Goal: Transaction & Acquisition: Obtain resource

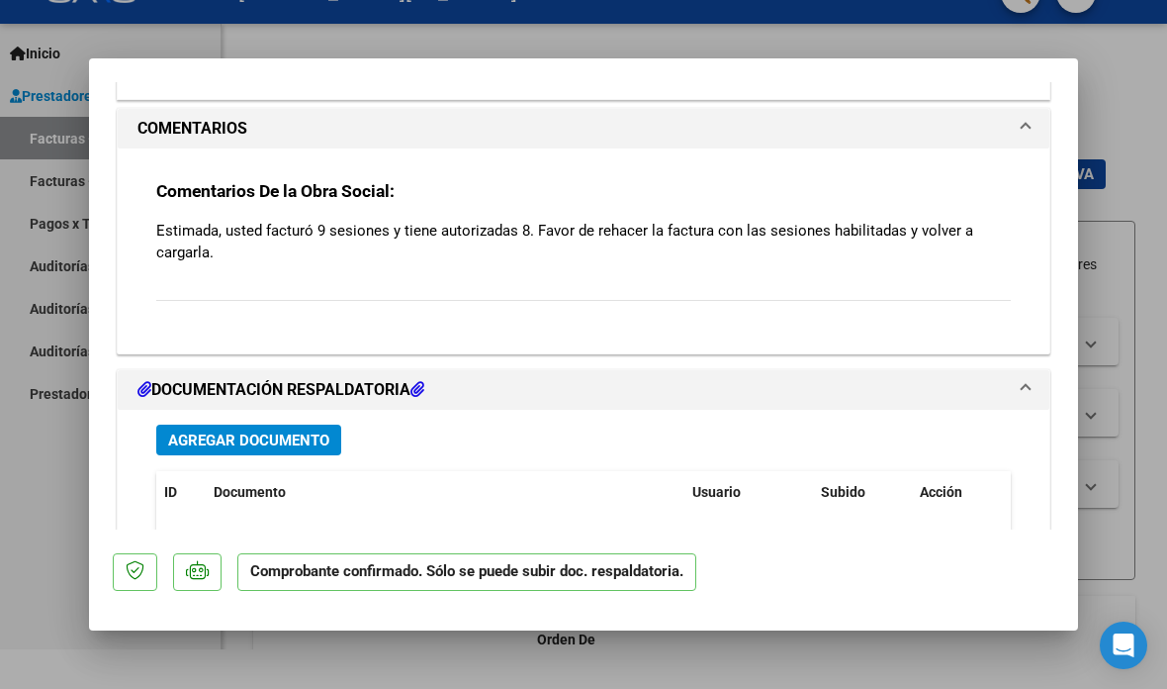
scroll to position [1449, 0]
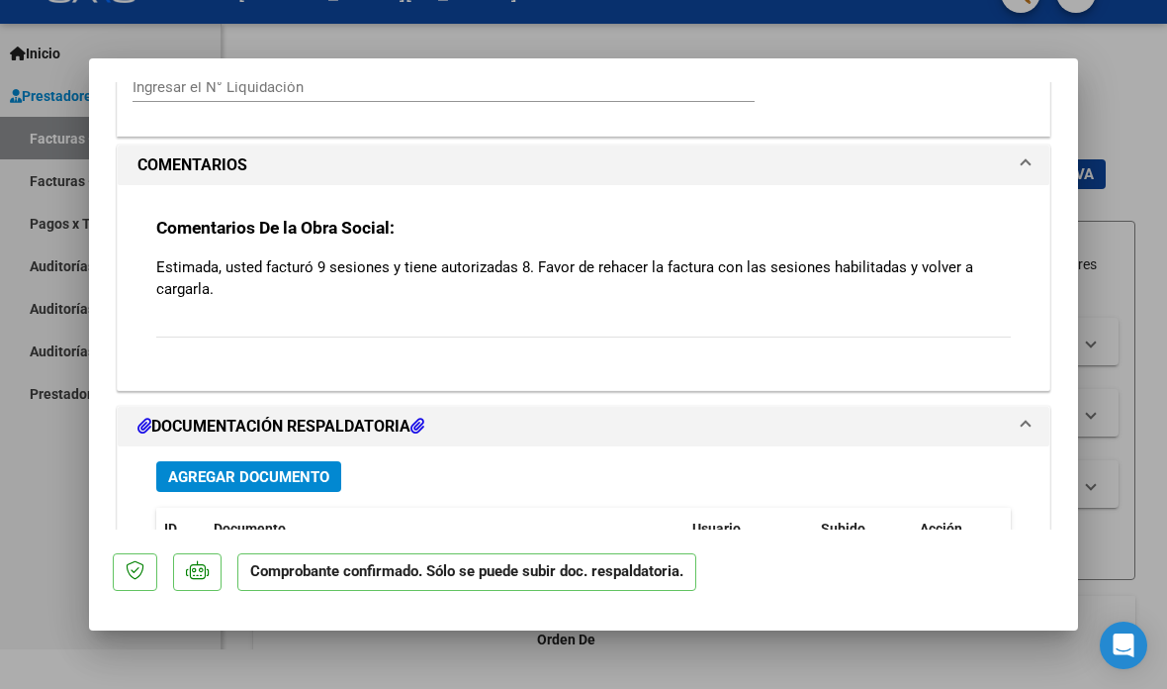
click at [869, 256] on p "Estimada, usted facturó 9 sesiones y tiene autorizadas 8. Favor de rehacer la f…" at bounding box center [583, 278] width 855 height 44
click at [1013, 153] on span "COMENTARIOS" at bounding box center [580, 165] width 884 height 24
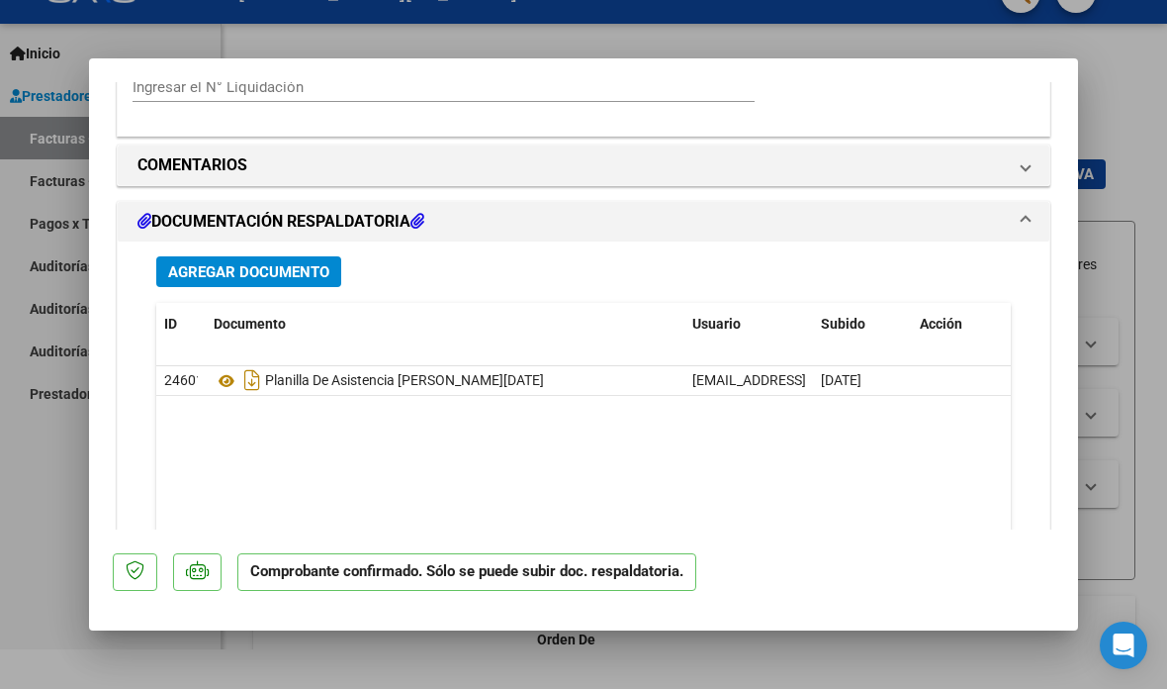
click at [1008, 153] on span "COMENTARIOS" at bounding box center [580, 165] width 884 height 24
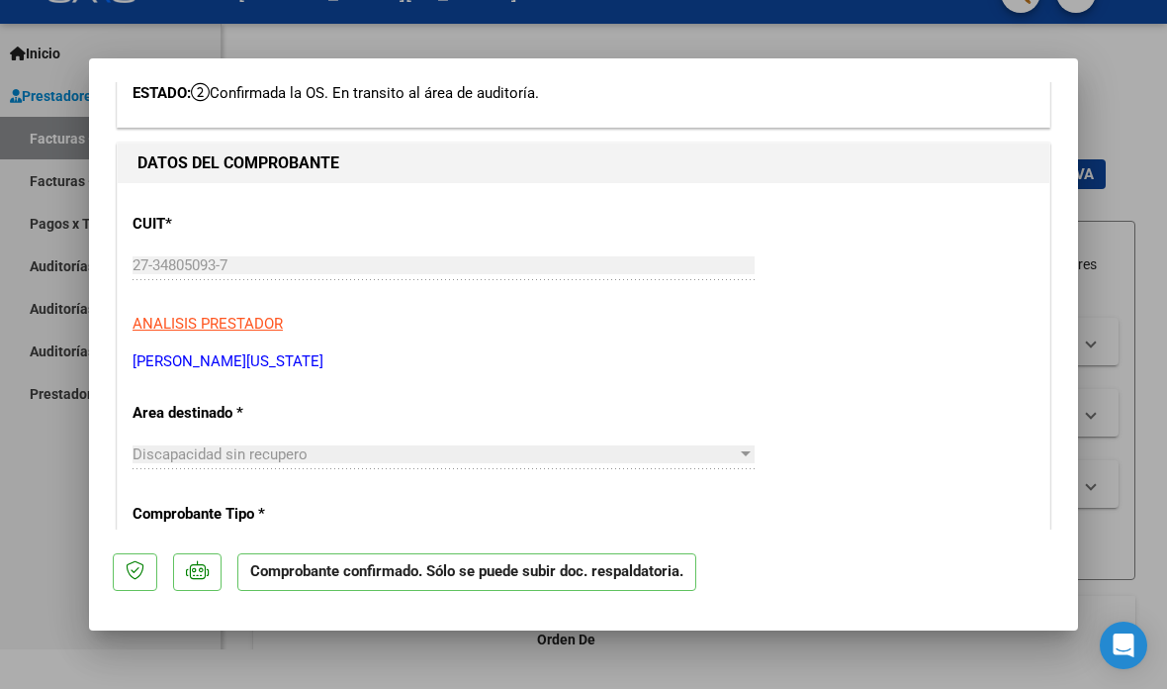
click at [1125, 643] on icon "Open Intercom Messenger" at bounding box center [1124, 645] width 21 height 24
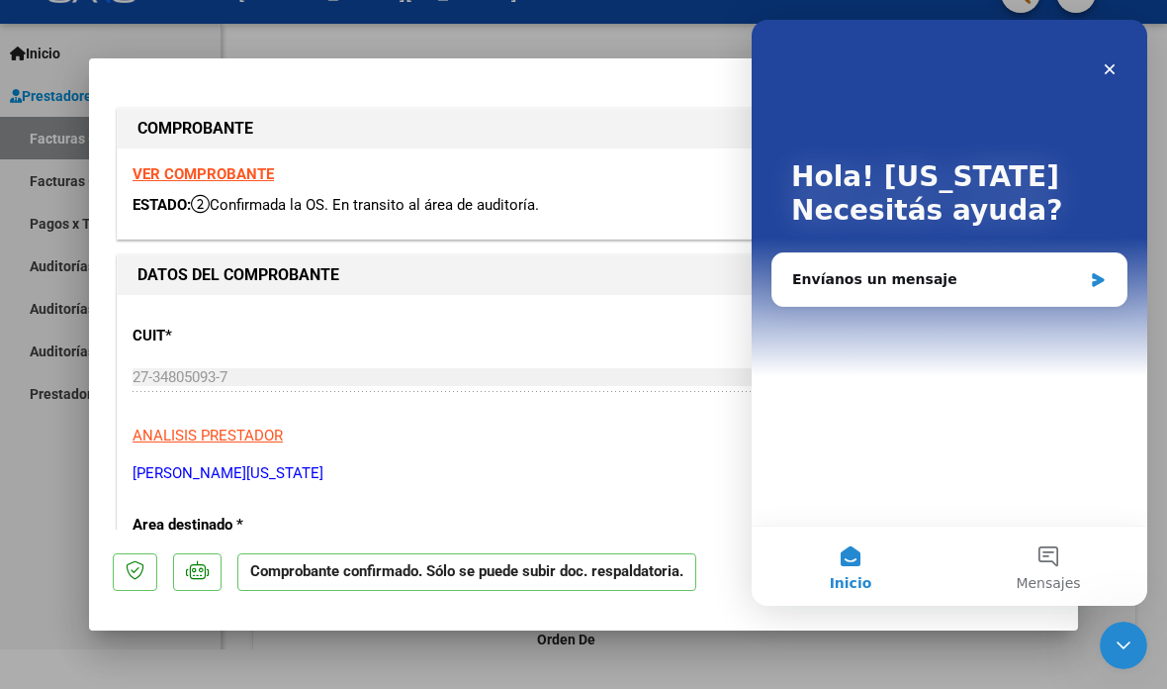
scroll to position [0, 0]
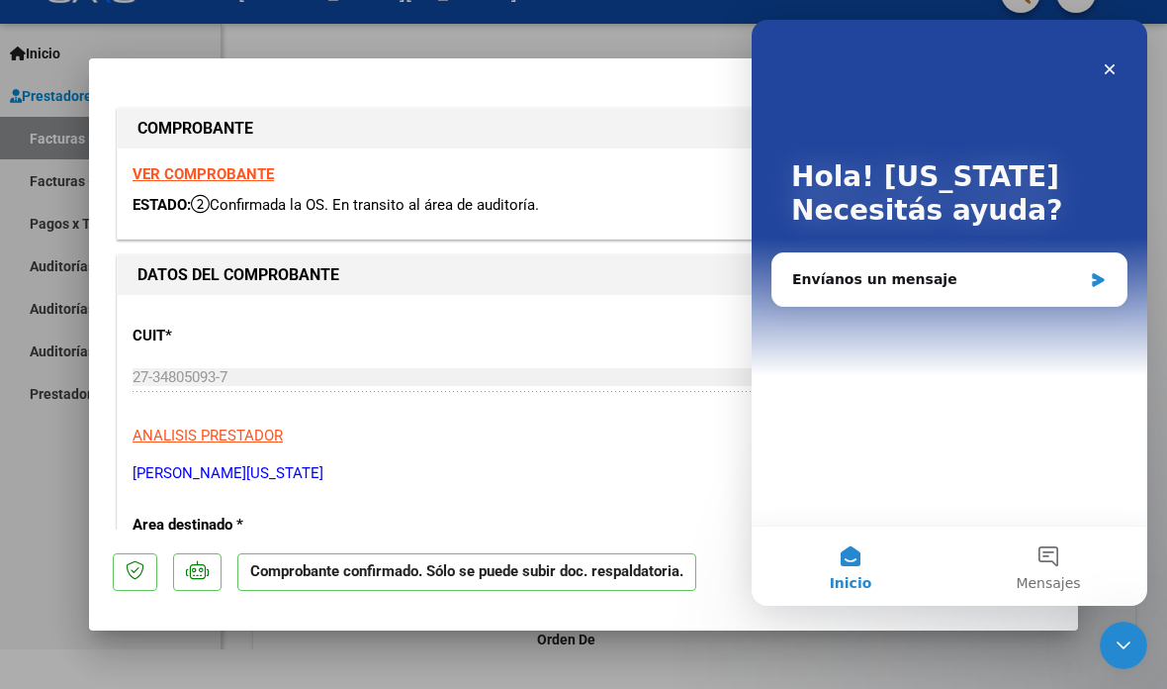
click at [1008, 284] on div "Envíanos un mensaje" at bounding box center [937, 279] width 290 height 21
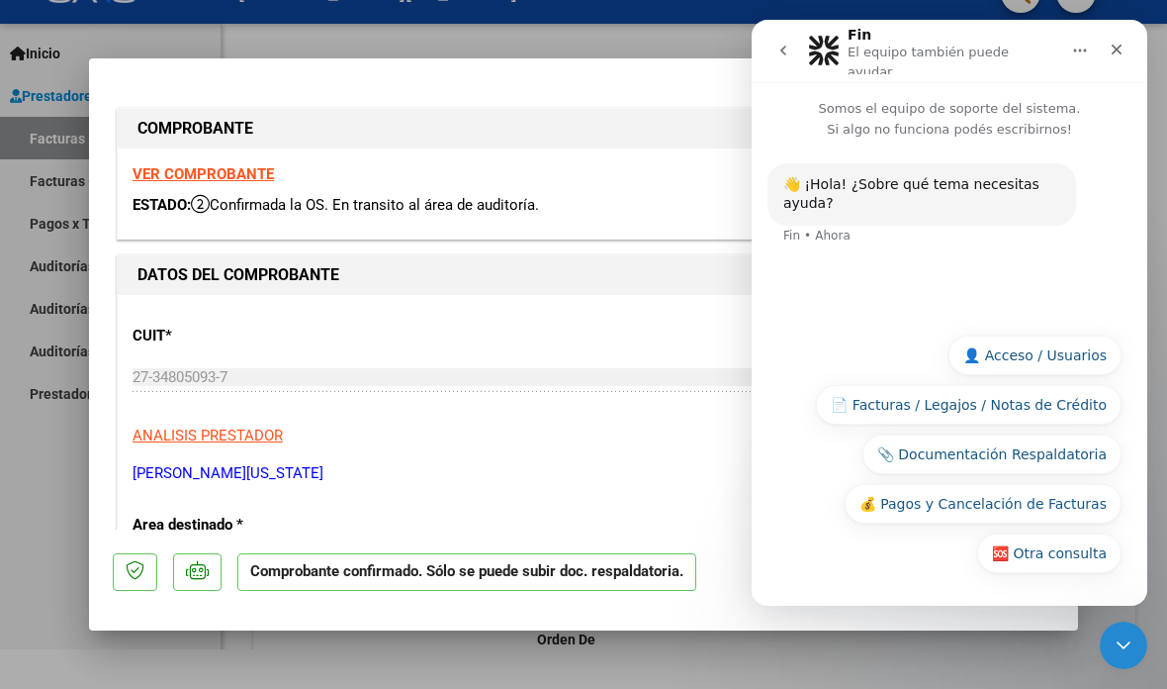
click at [1038, 415] on button "📄 Facturas / Legajos / Notas de Crédito" at bounding box center [969, 405] width 306 height 40
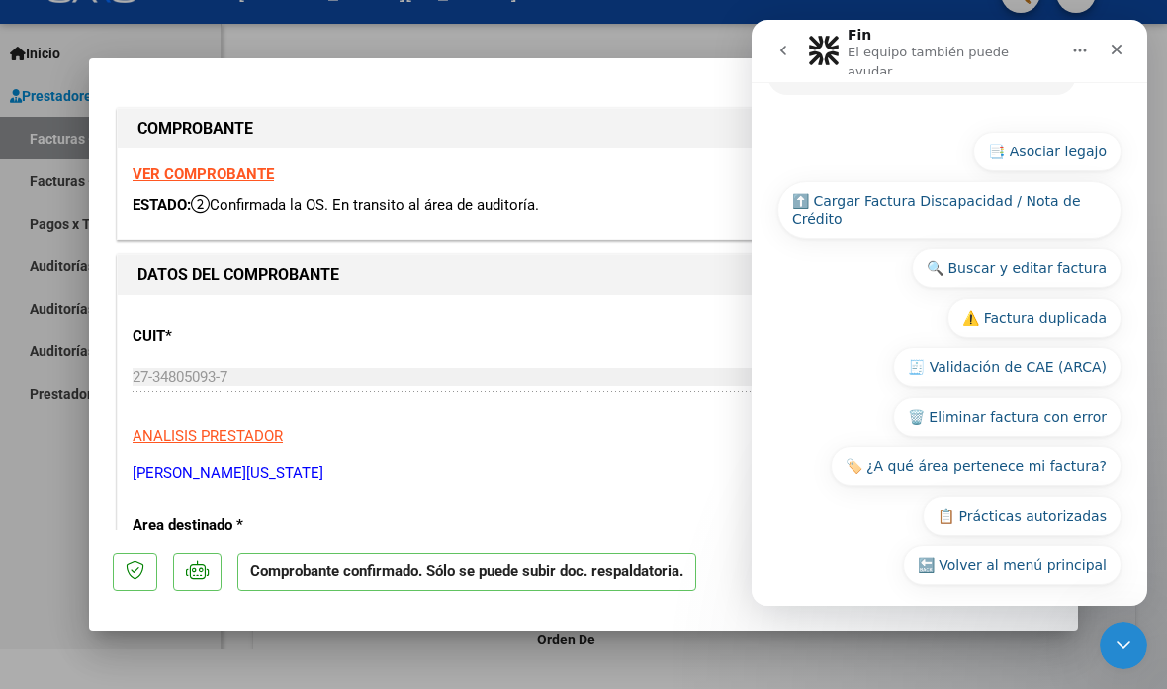
scroll to position [306, 0]
click at [1070, 503] on button "📋 Prácticas autorizadas" at bounding box center [1022, 517] width 199 height 40
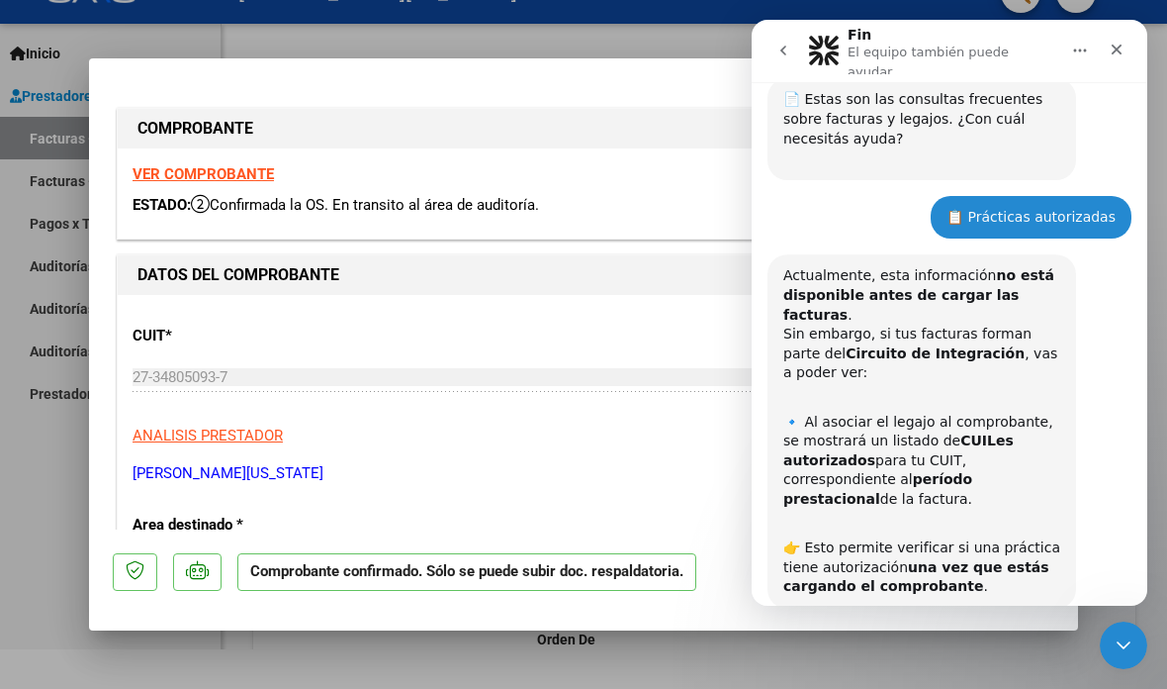
scroll to position [275, 0]
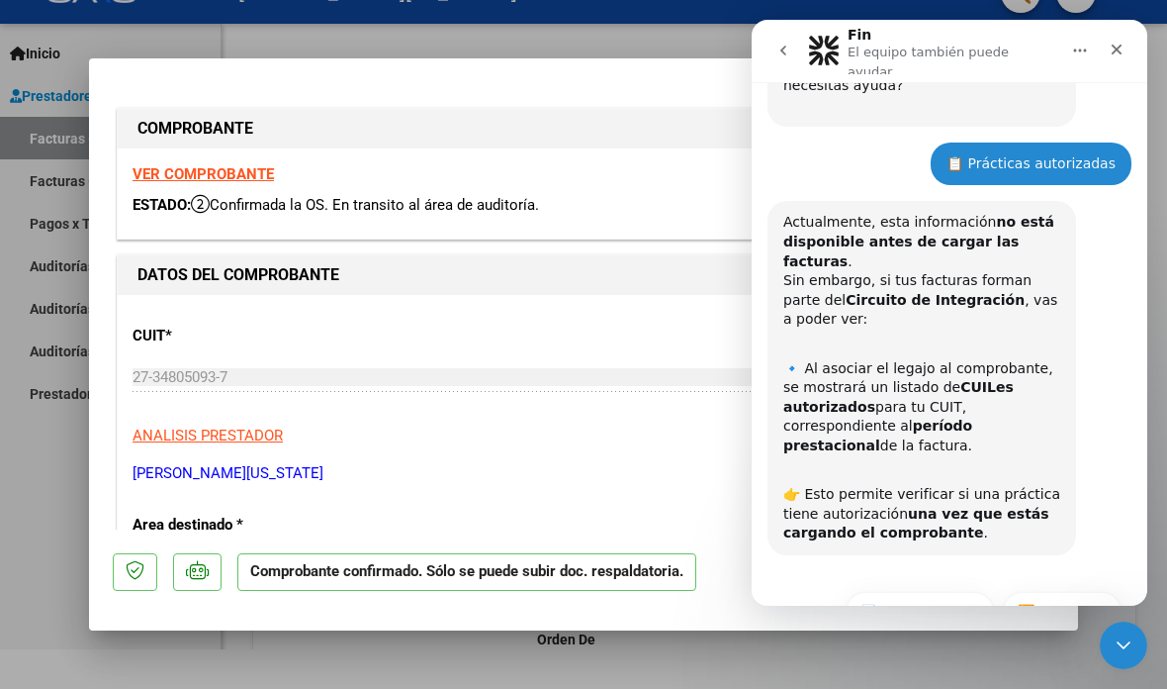
click at [1065, 592] on button "⏭️ Continuar" at bounding box center [1062, 612] width 119 height 40
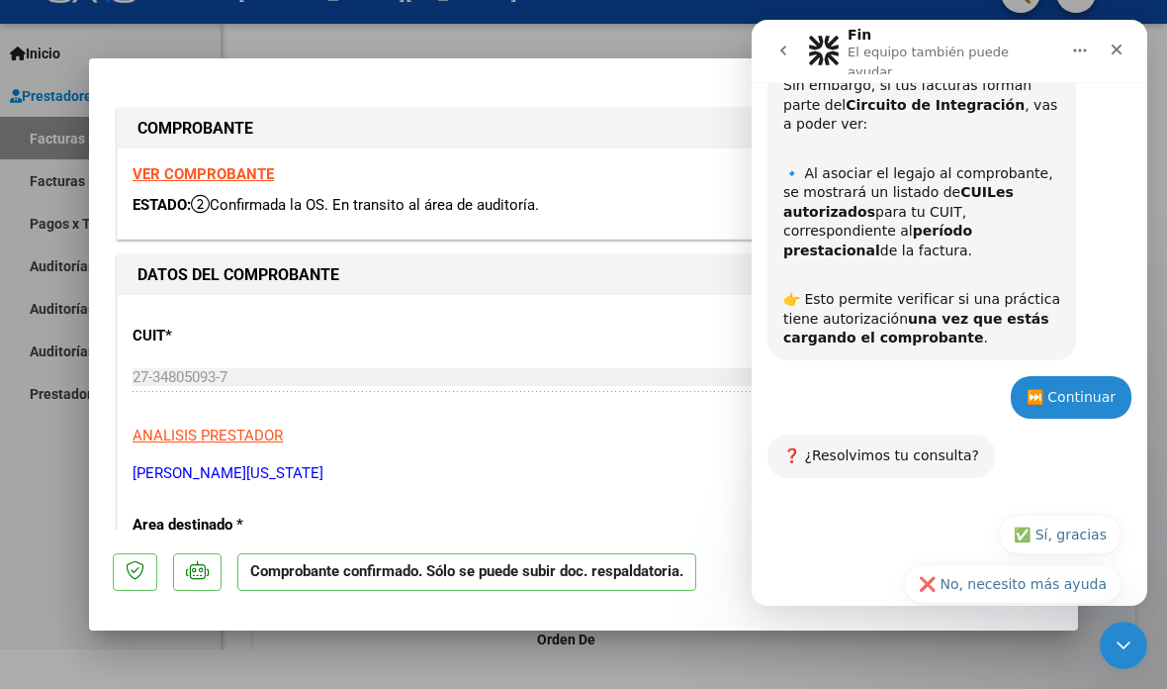
scroll to position [489, 0]
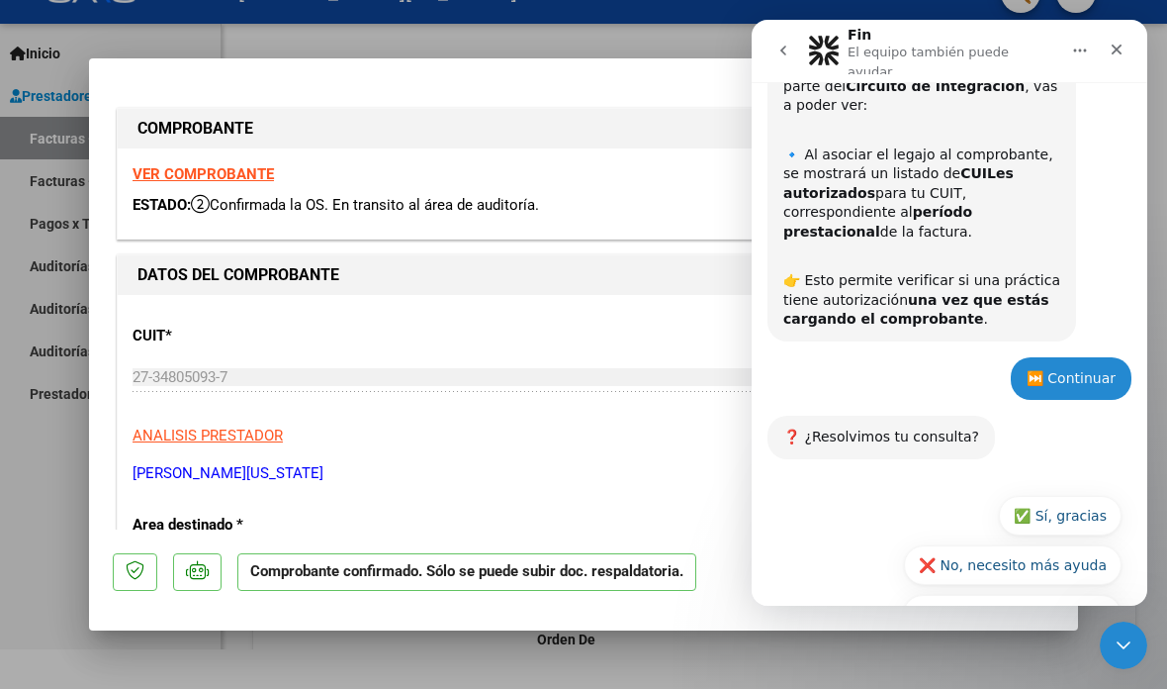
click at [1056, 595] on button "🔙 Volver al menú principal" at bounding box center [1012, 615] width 219 height 40
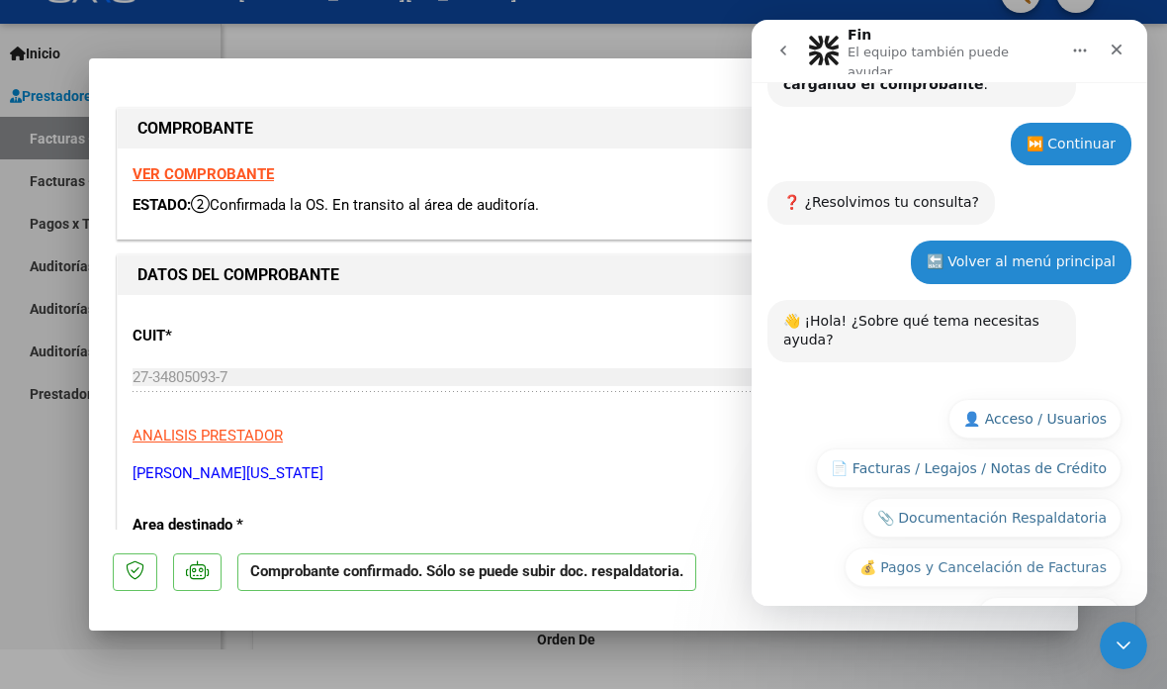
scroll to position [723, 0]
click at [1074, 597] on button "🆘 Otra consulta" at bounding box center [1049, 617] width 144 height 40
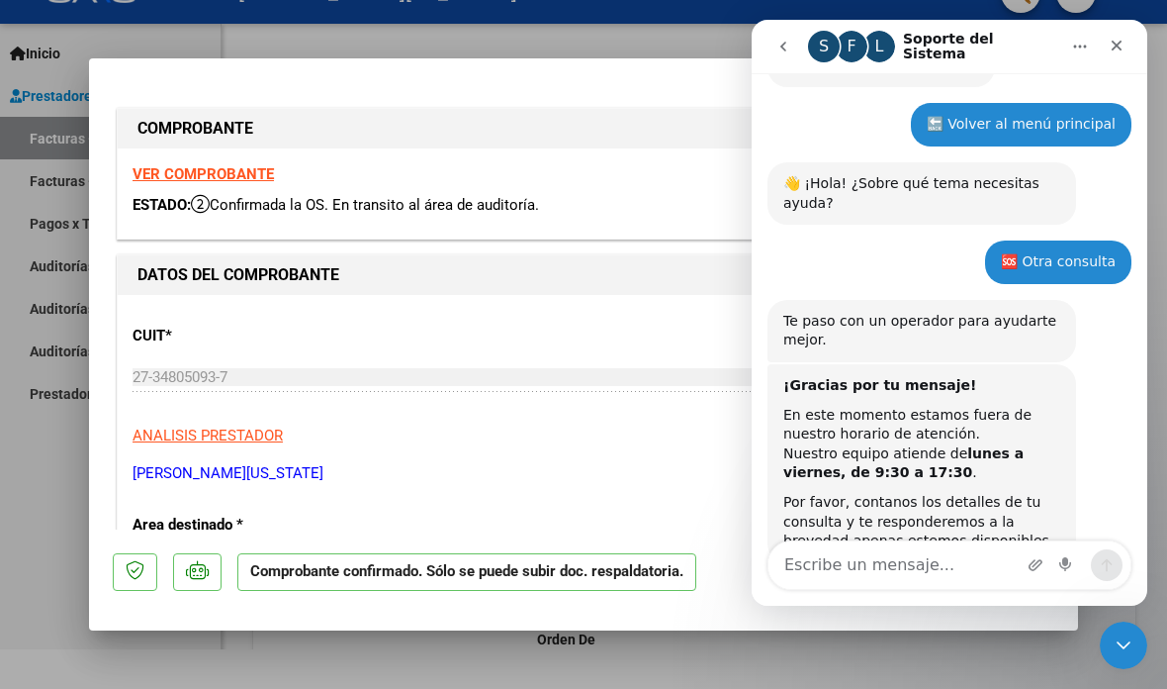
scroll to position [854, 0]
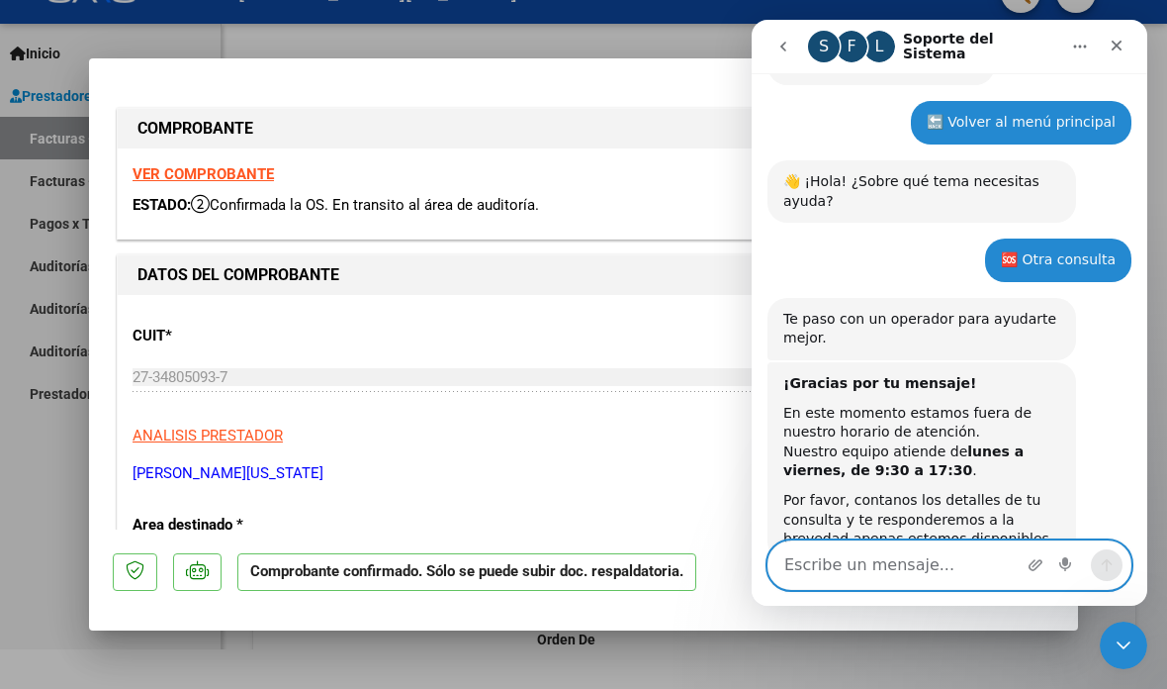
click at [870, 573] on textarea "Escribe un mensaje..." at bounding box center [950, 564] width 362 height 47
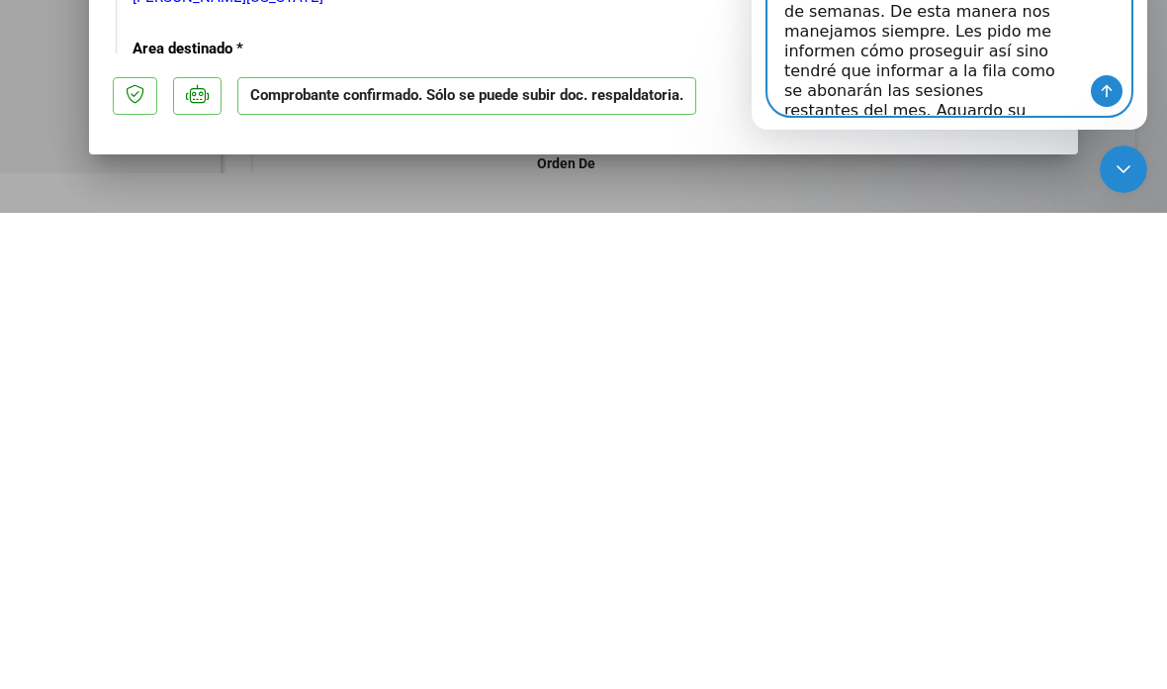
scroll to position [127, 0]
type textarea "Buenos días. Veo que me hicieron una aclaración en la factura 500 porque se fac…"
click at [1109, 91] on icon "Enviar un mensaje…" at bounding box center [1107, 91] width 16 height 16
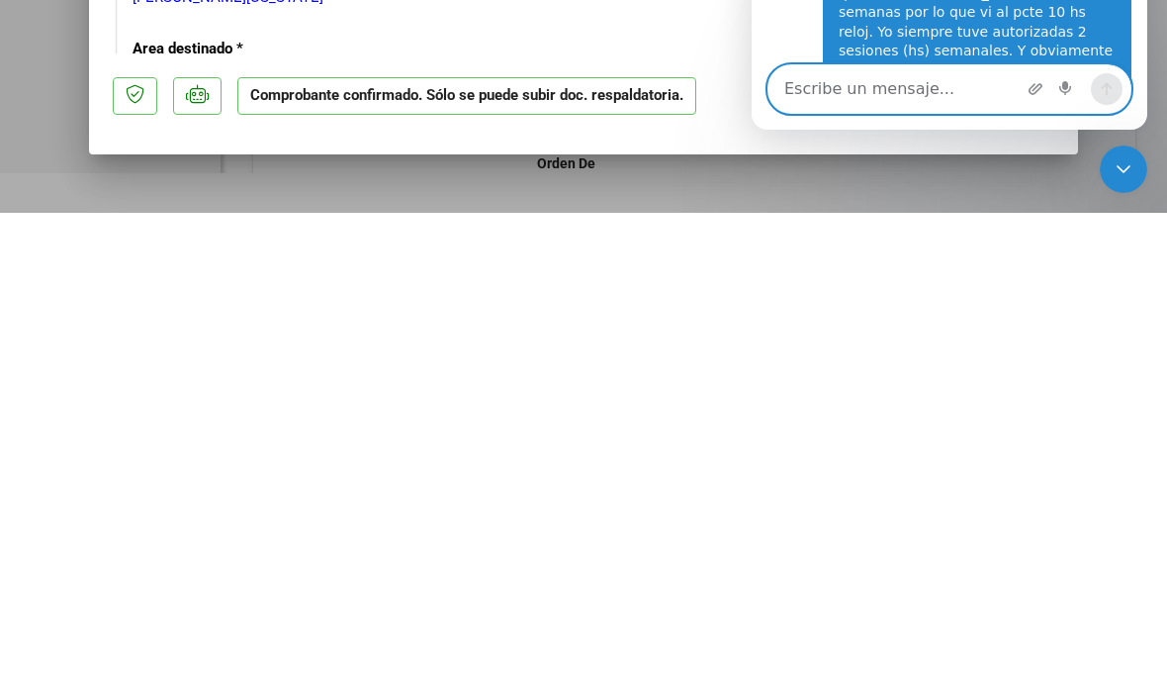
scroll to position [1138, 0]
click at [1119, 172] on icon "Cerrar Intercom Messenger" at bounding box center [1124, 169] width 24 height 24
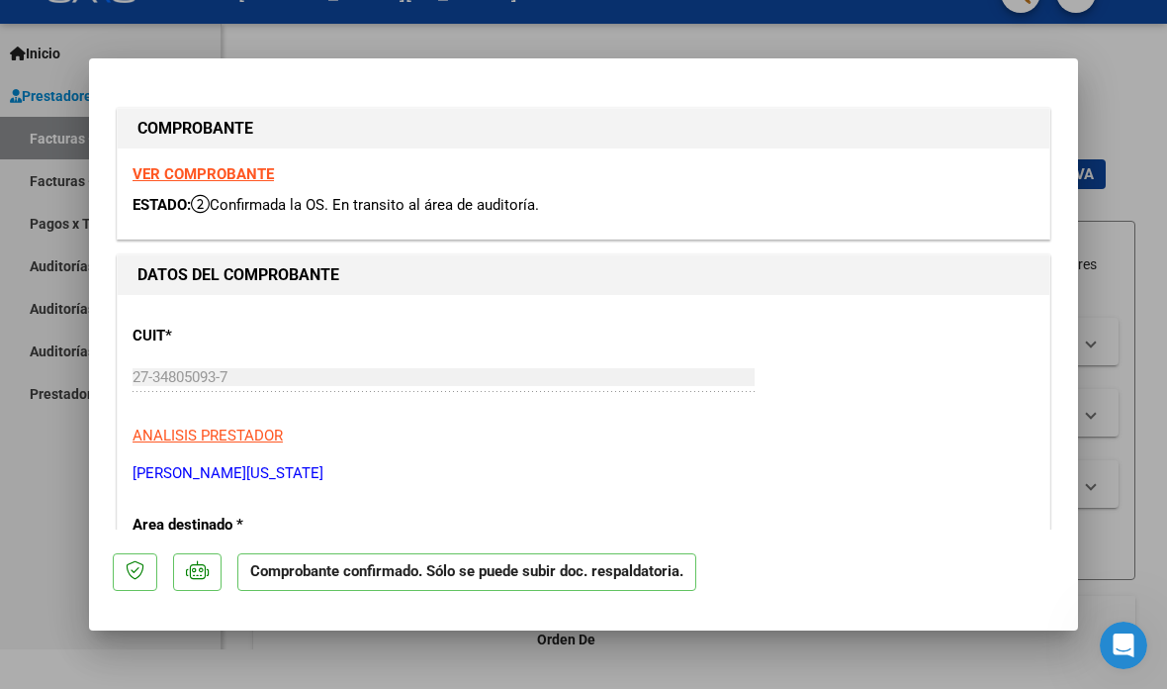
scroll to position [0, 0]
click at [1119, 658] on div "Abrir Intercom Messenger" at bounding box center [1123, 644] width 65 height 65
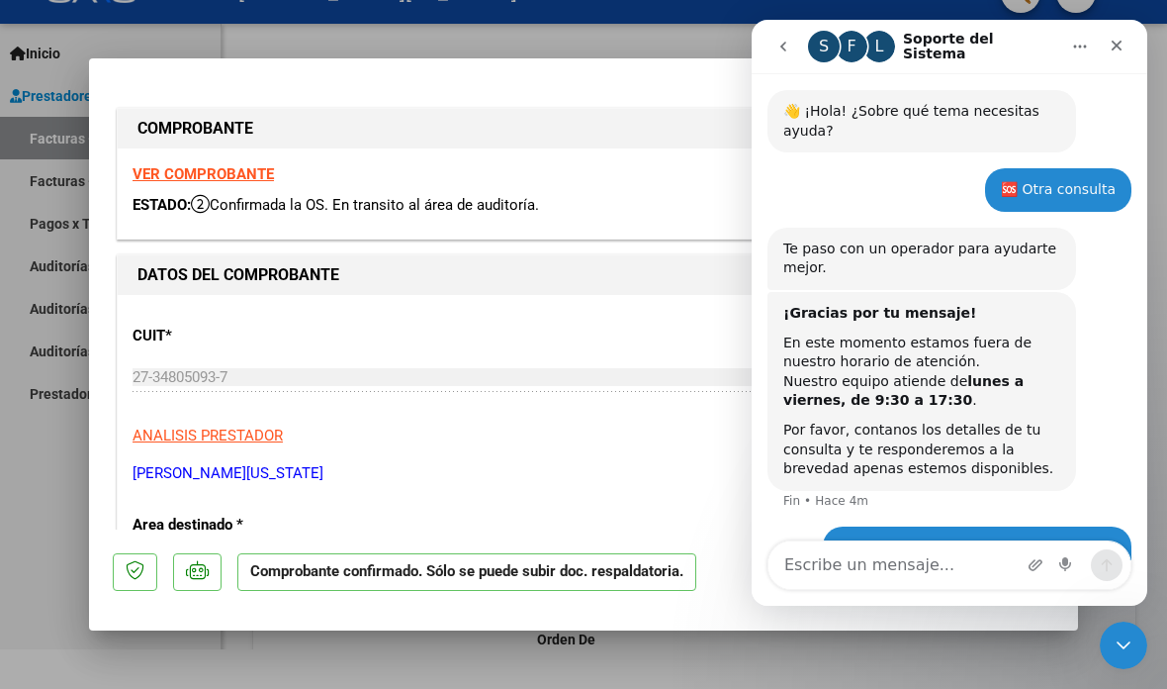
scroll to position [1138, 0]
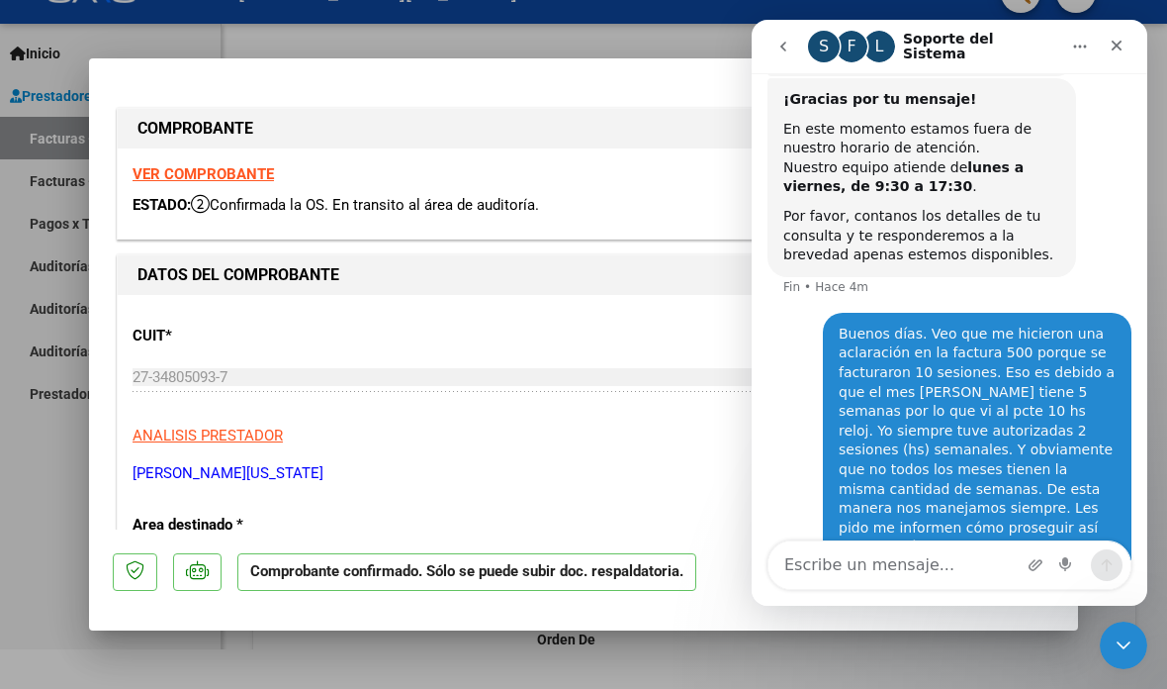
click at [672, 429] on div "CUIT * 27-34805093-7 Ingresar CUIT ANALISIS PRESTADOR [PERSON_NAME][US_STATE] A…" at bounding box center [584, 397] width 902 height 174
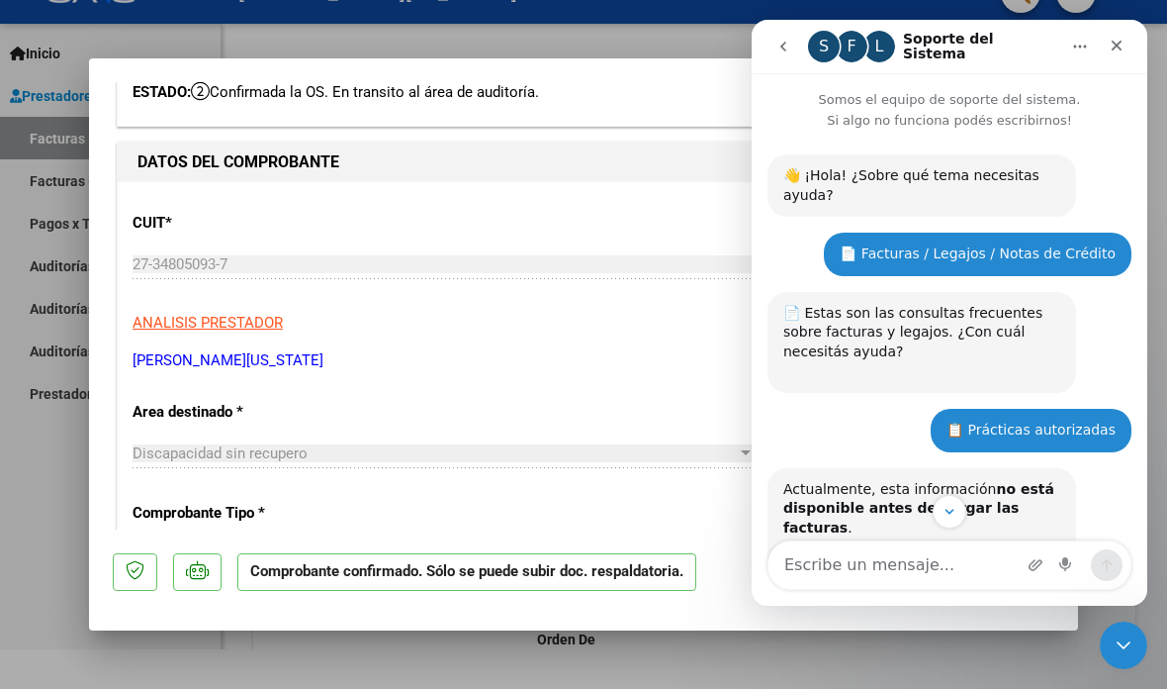
scroll to position [0, 0]
click at [572, 444] on div "Discapacidad sin recupero" at bounding box center [435, 453] width 604 height 18
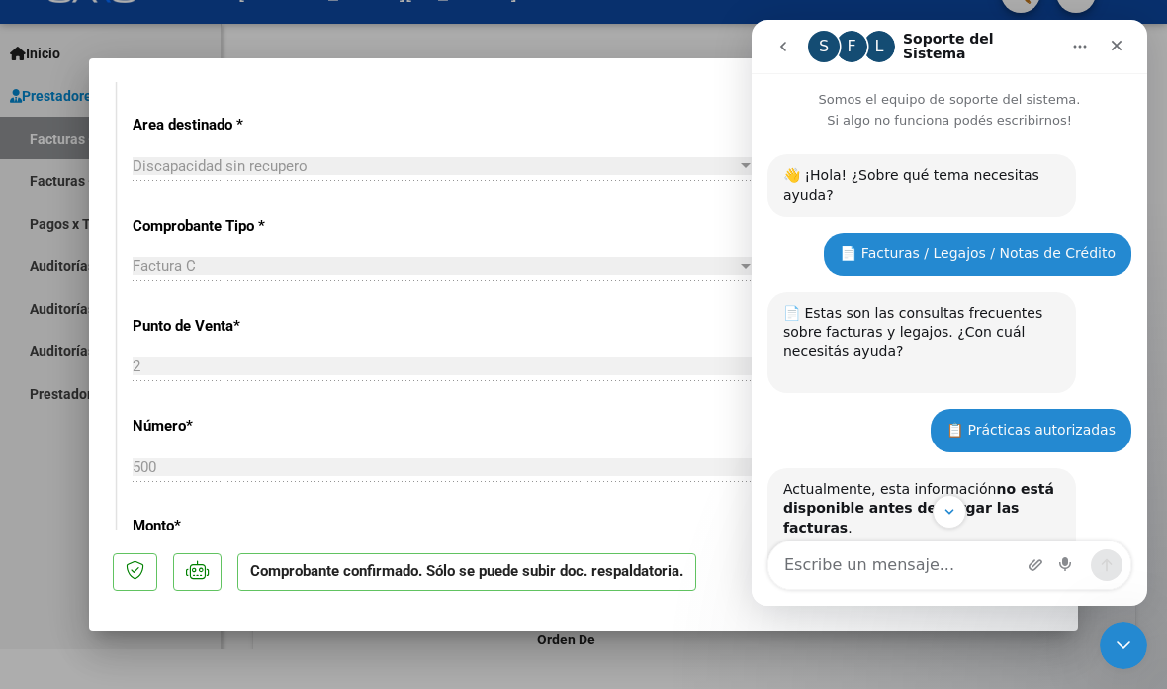
scroll to position [398, 0]
click at [514, 259] on div "Factura C" at bounding box center [435, 268] width 604 height 18
click at [704, 259] on div "Factura C" at bounding box center [435, 268] width 604 height 18
click at [792, 61] on button "go back" at bounding box center [784, 47] width 38 height 38
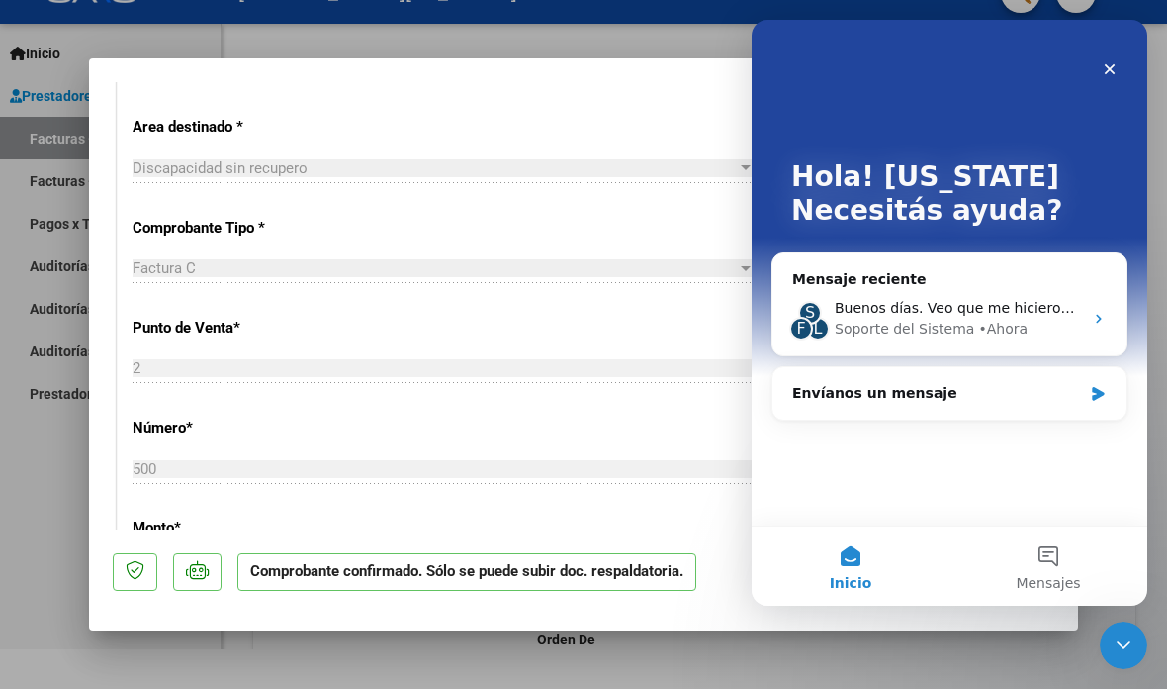
click at [1096, 76] on div "Cerrar" at bounding box center [1110, 69] width 36 height 36
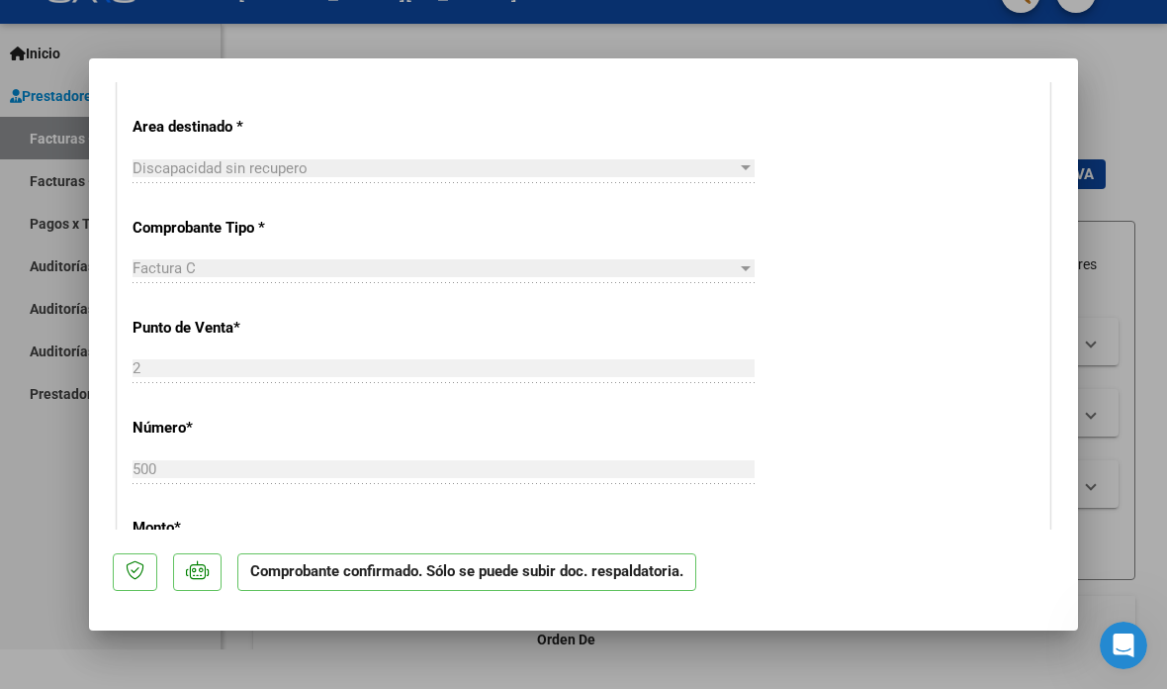
click at [1117, 650] on icon "Abrir Intercom Messenger" at bounding box center [1124, 645] width 33 height 33
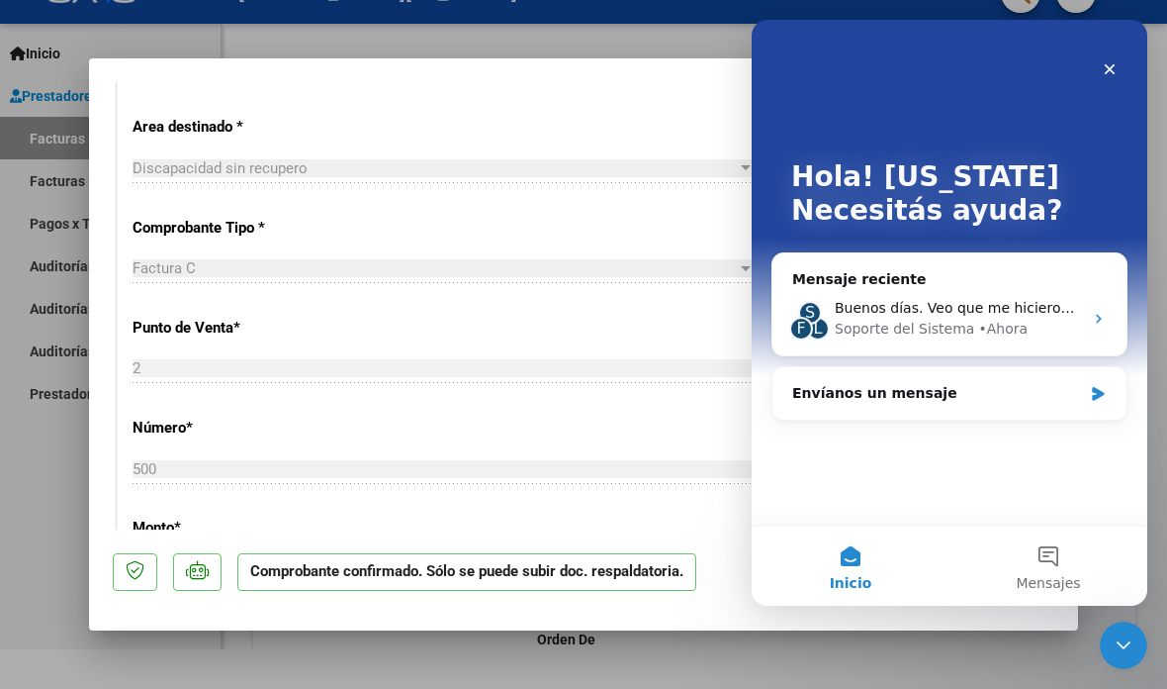
click at [1110, 73] on icon "Cerrar" at bounding box center [1110, 69] width 16 height 16
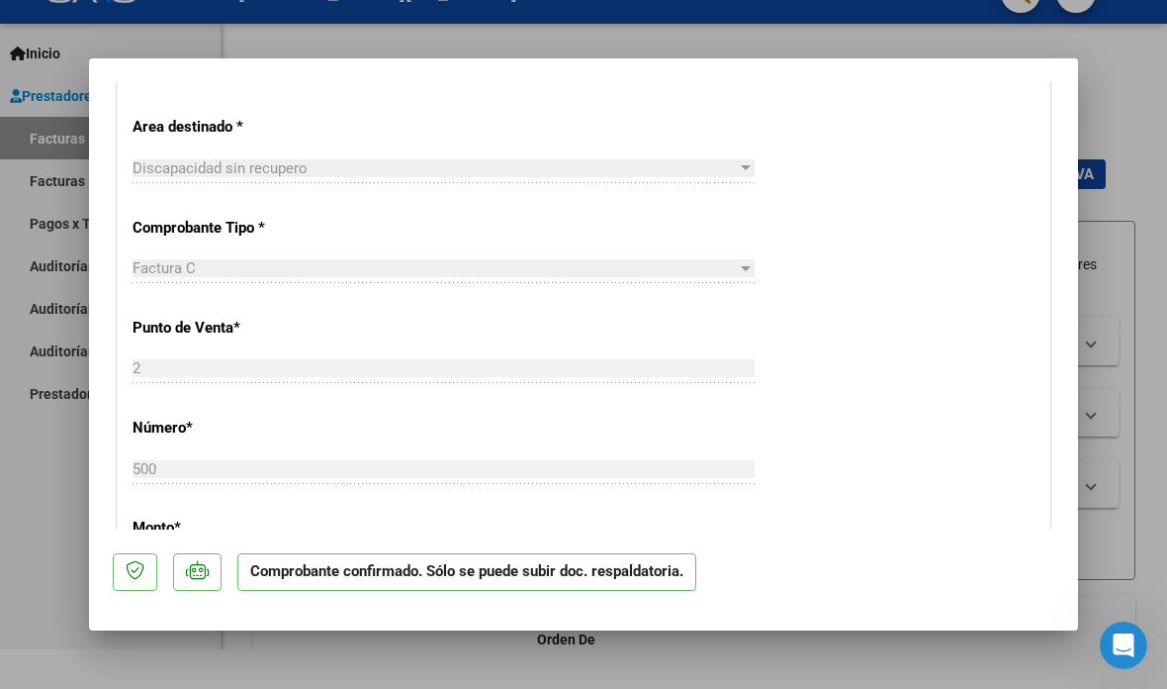
click at [733, 259] on div "Factura C" at bounding box center [435, 268] width 604 height 18
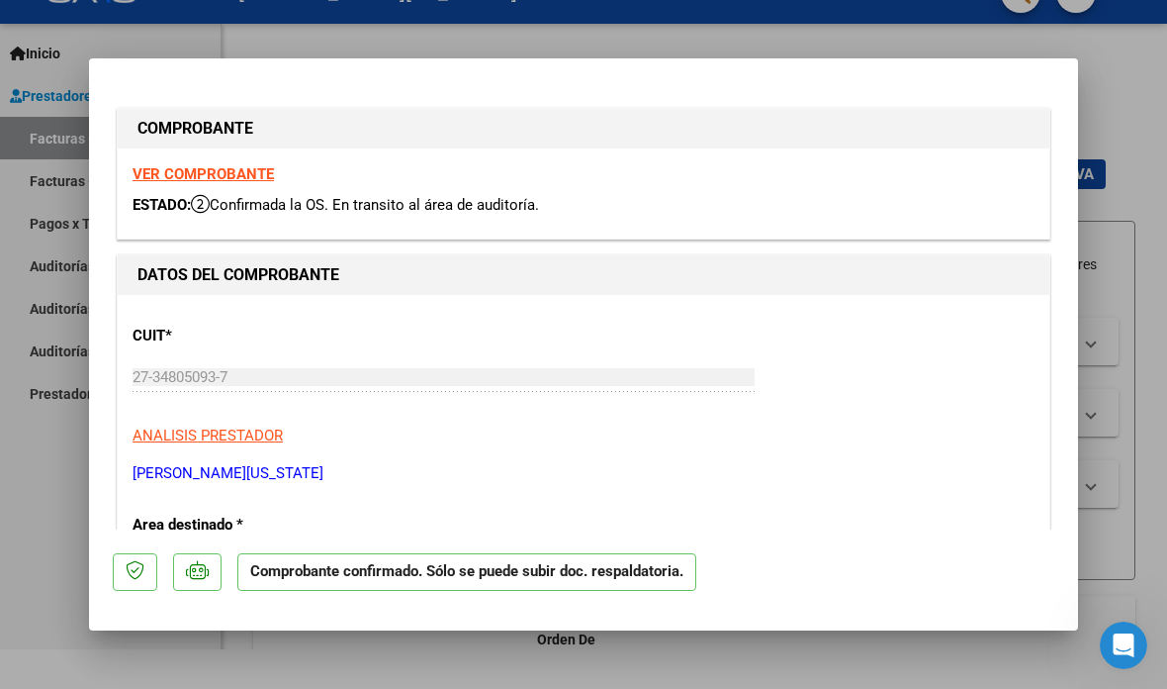
scroll to position [0, 0]
click at [1133, 184] on div at bounding box center [583, 344] width 1167 height 689
type input "$ 0,00"
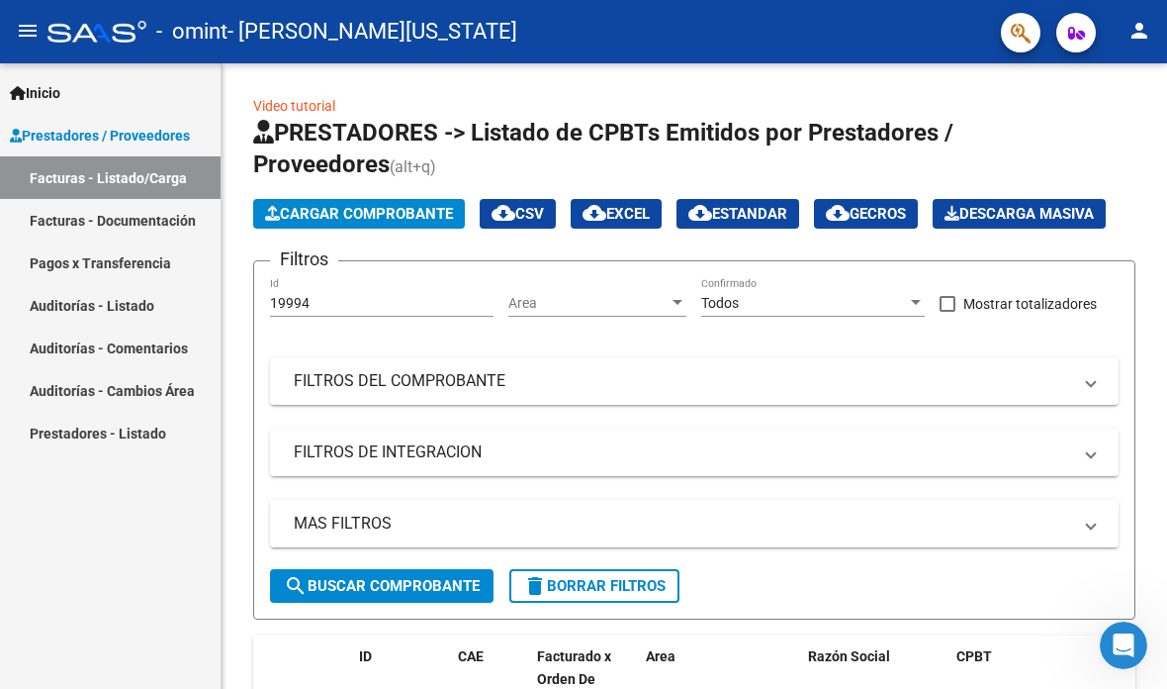
scroll to position [40, 0]
click at [1122, 260] on form "Filtros 19994 Id Area Area Todos Confirmado Mostrar totalizadores FILTROS DEL C…" at bounding box center [694, 439] width 882 height 359
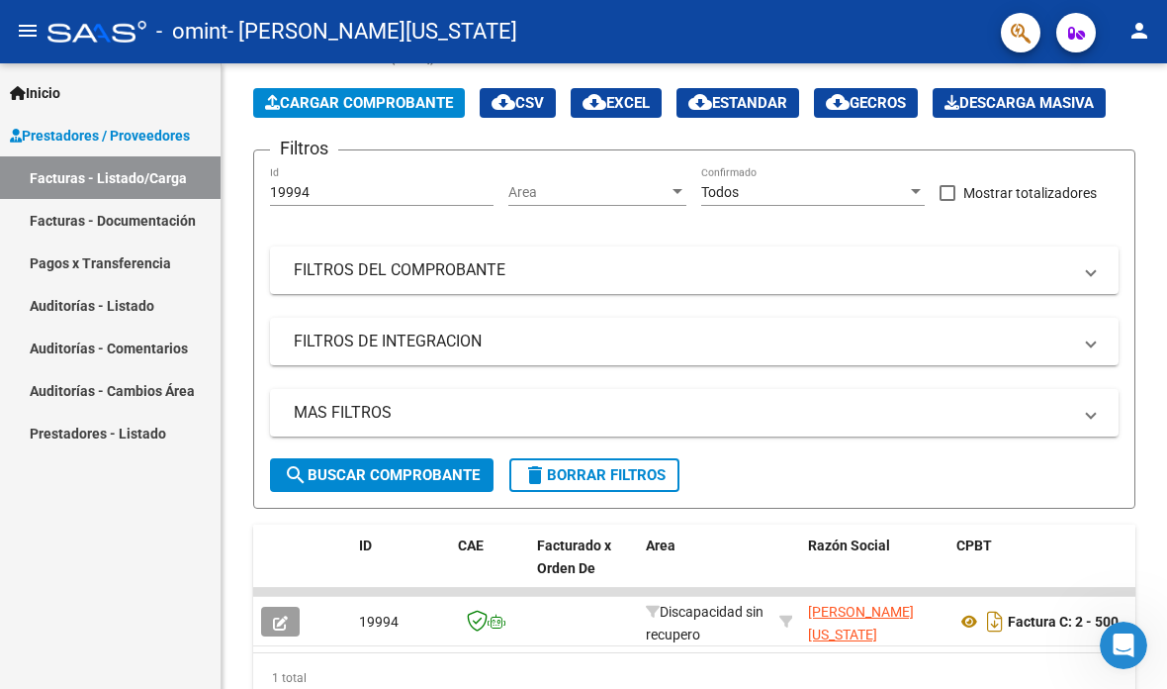
click at [1043, 613] on strong "Factura C: 2 - 500" at bounding box center [1063, 621] width 111 height 16
click at [966, 609] on icon at bounding box center [970, 621] width 26 height 24
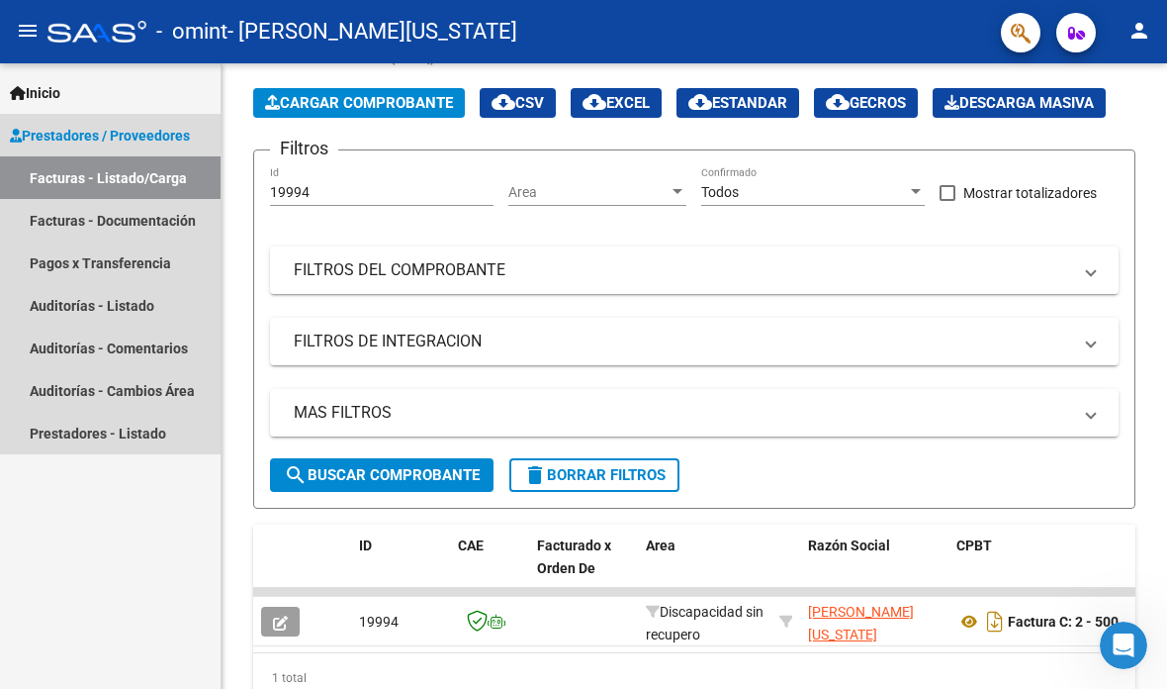
click at [159, 156] on link "Facturas - Listado/Carga" at bounding box center [110, 177] width 221 height 43
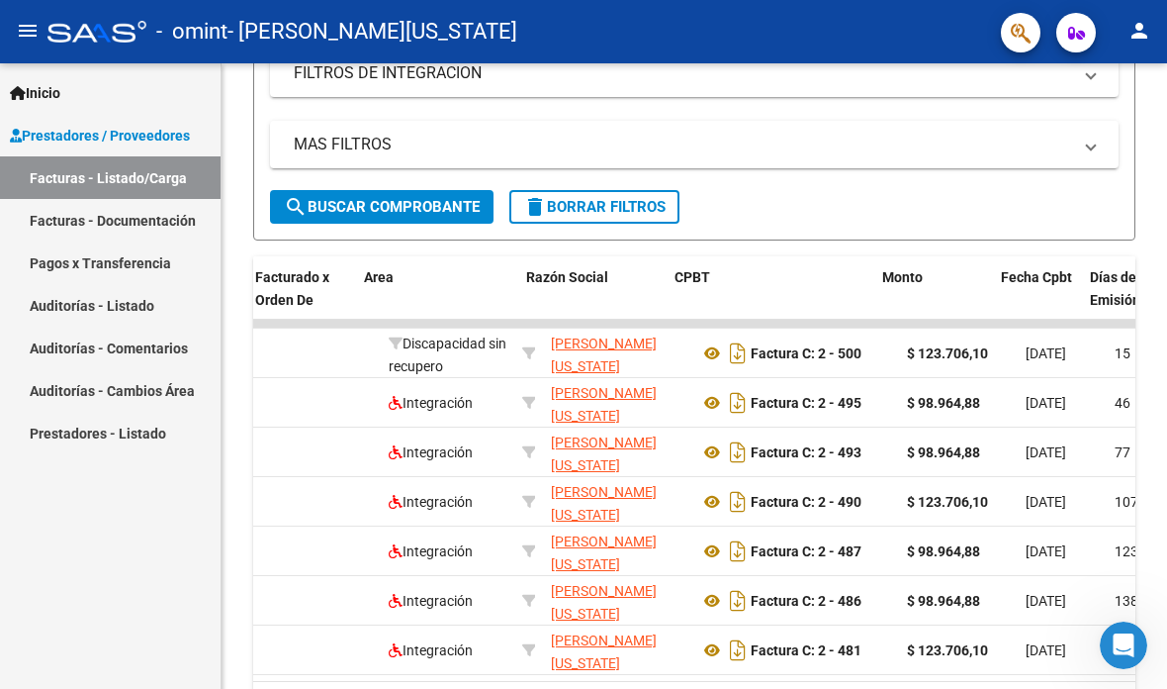
scroll to position [0, 296]
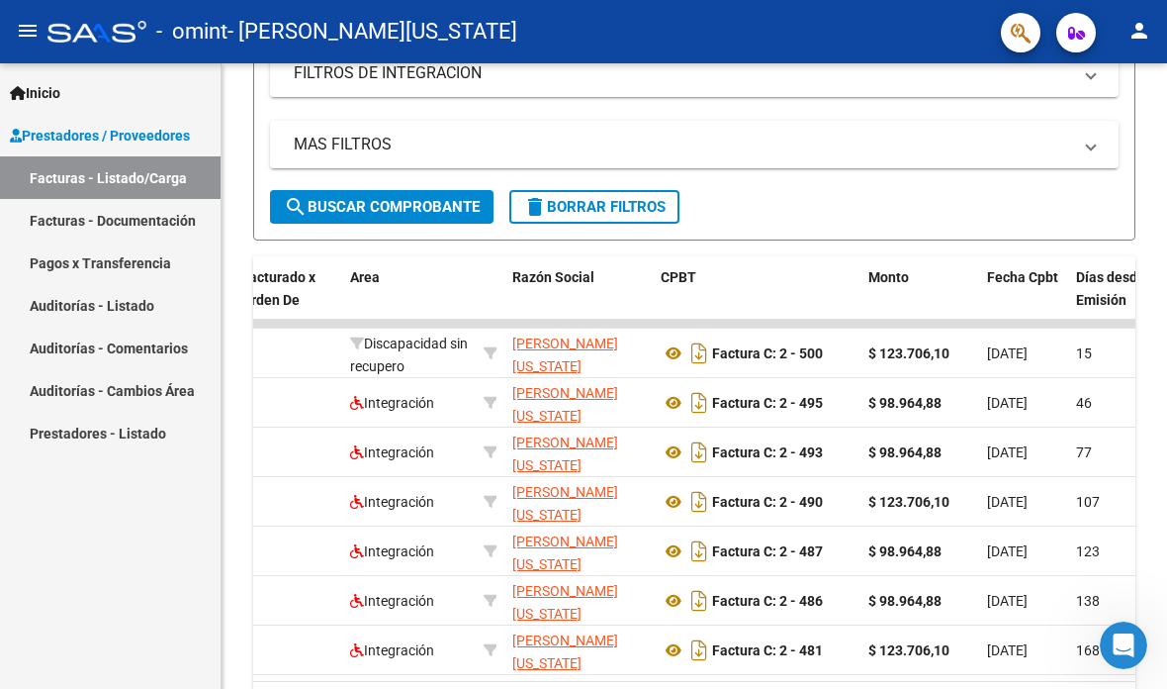
click at [668, 539] on icon at bounding box center [674, 551] width 26 height 24
click at [674, 490] on icon at bounding box center [674, 502] width 26 height 24
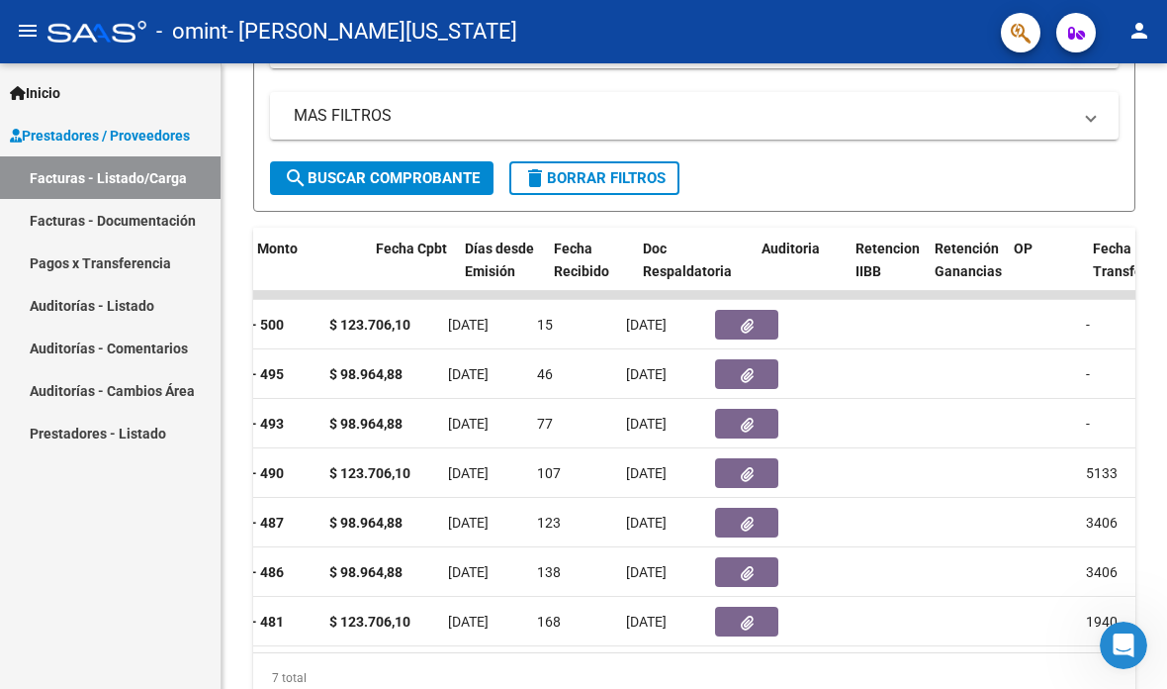
scroll to position [0, 802]
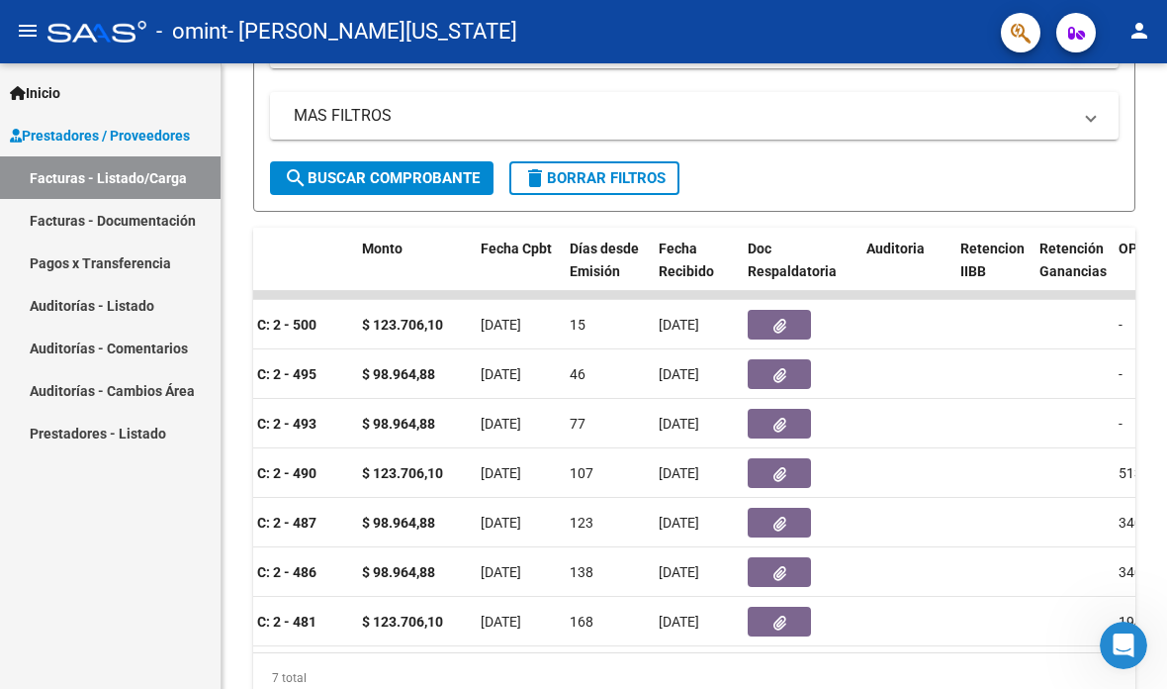
click at [785, 319] on icon "button" at bounding box center [780, 326] width 13 height 15
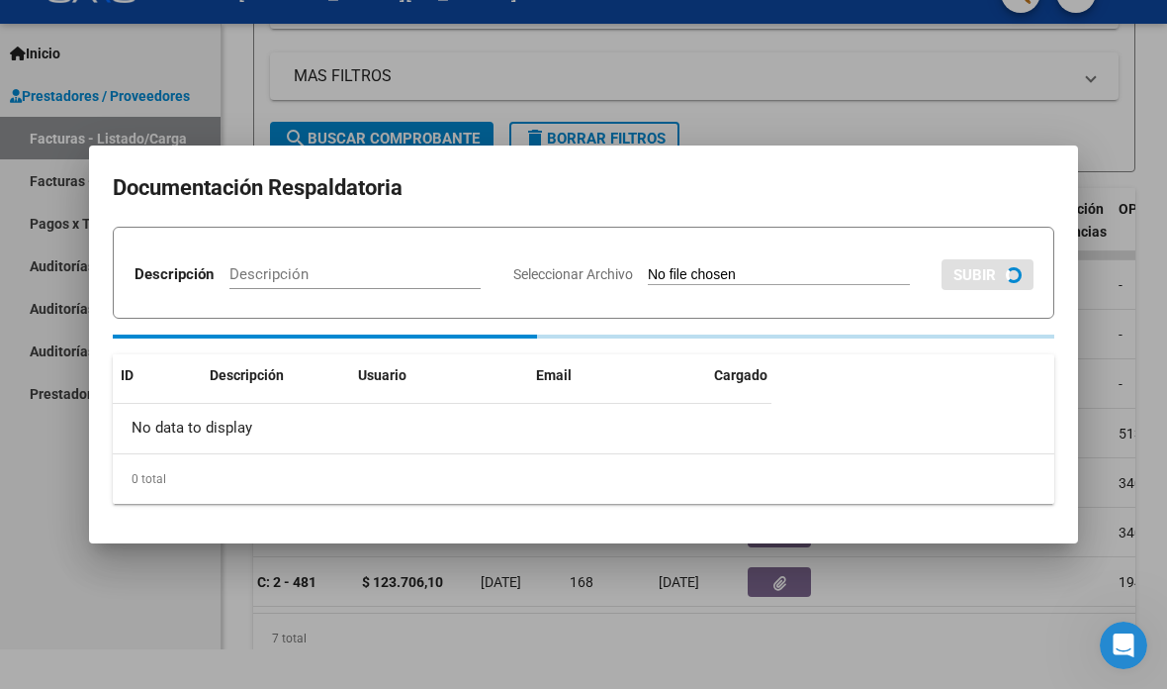
scroll to position [0, 0]
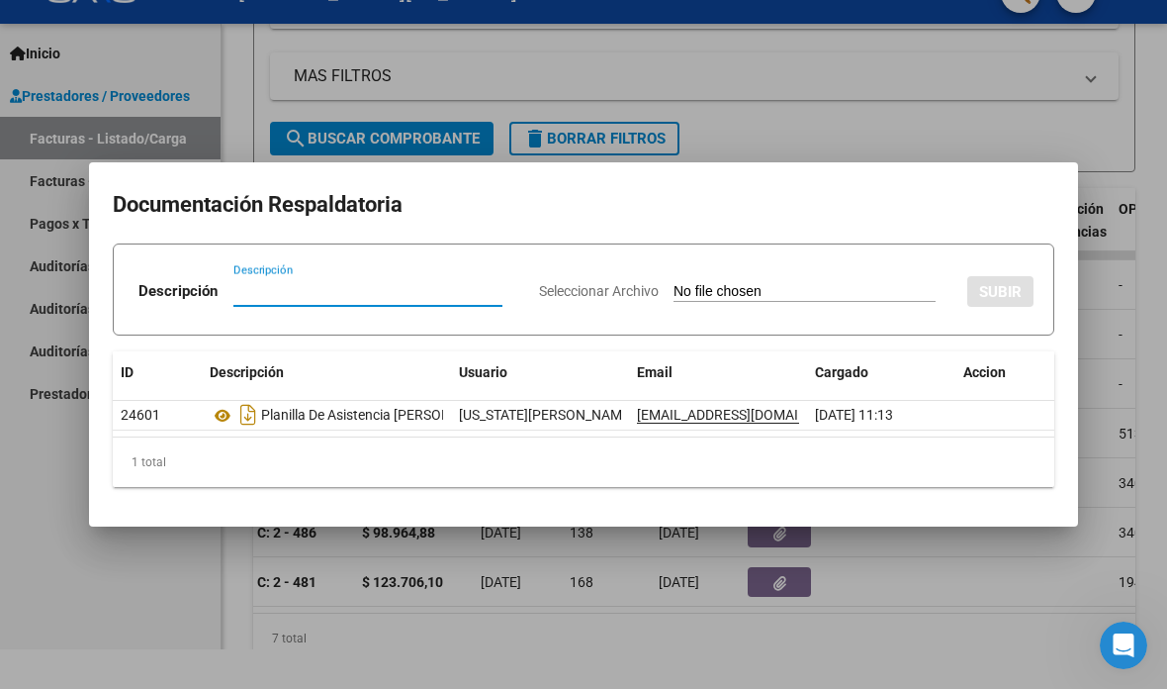
click at [210, 426] on icon at bounding box center [223, 416] width 26 height 24
click at [1041, 174] on mat-dialog-container "Documentación Respaldatoria Descripción Descripción Seleccionar Archivo SUBIR I…" at bounding box center [583, 344] width 989 height 364
click at [1035, 127] on div at bounding box center [583, 344] width 1167 height 689
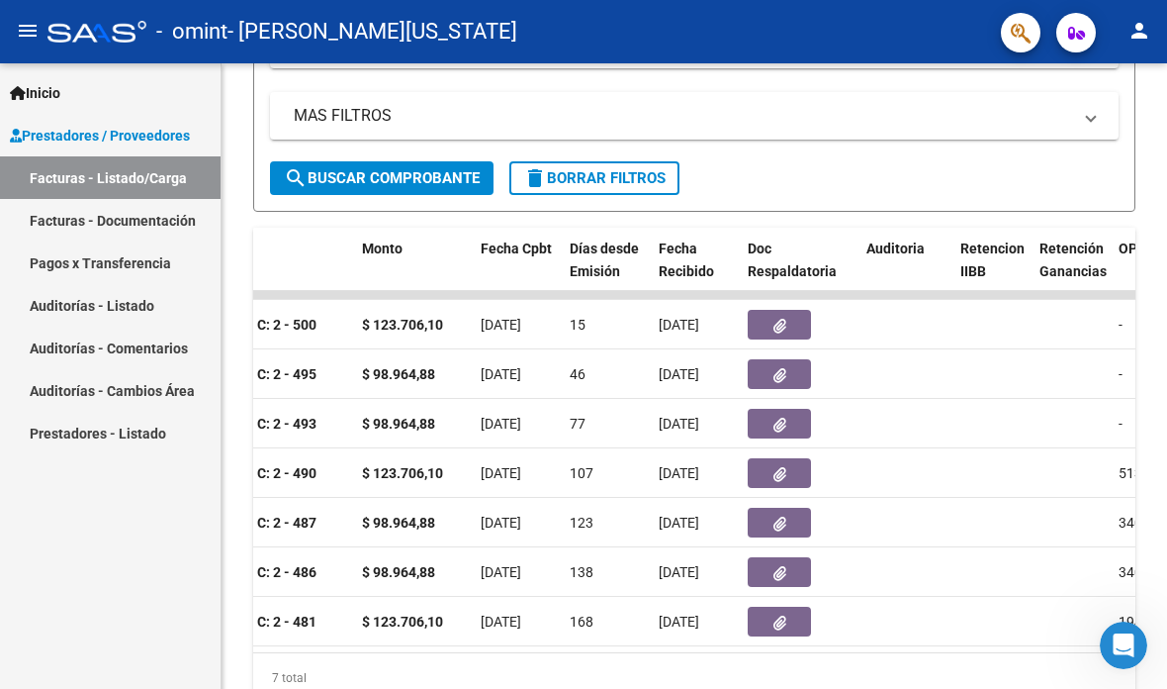
scroll to position [40, 0]
